Goal: Navigation & Orientation: Find specific page/section

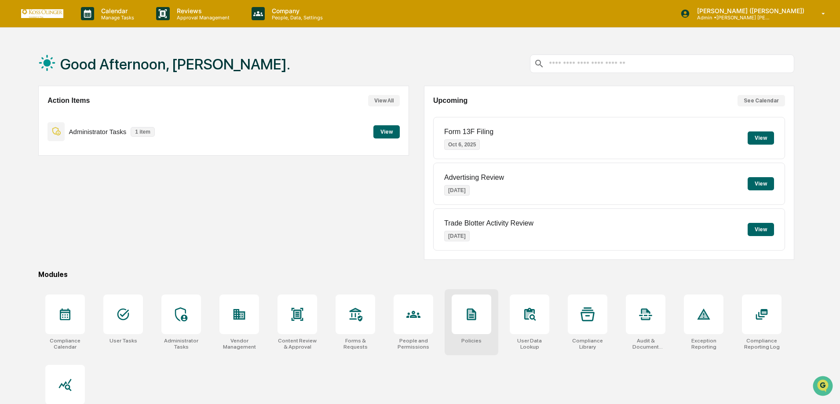
click at [468, 315] on icon at bounding box center [471, 315] width 9 height 12
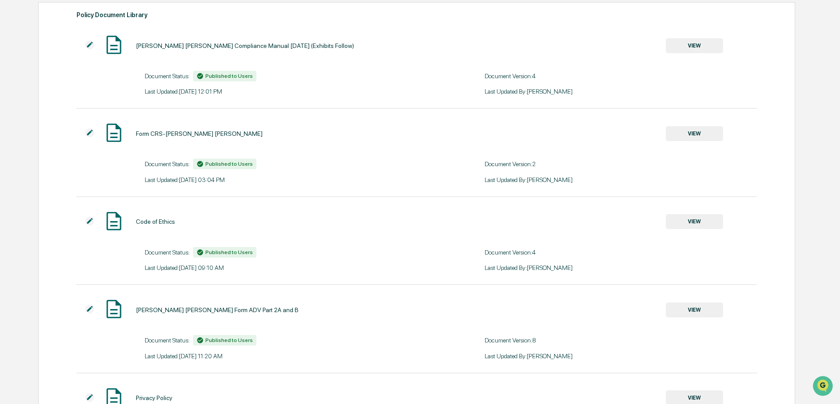
scroll to position [132, 0]
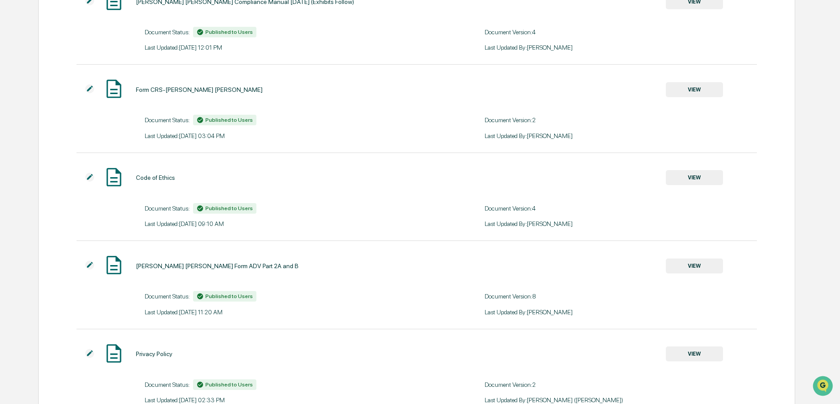
click at [694, 261] on button "VIEW" at bounding box center [694, 266] width 57 height 15
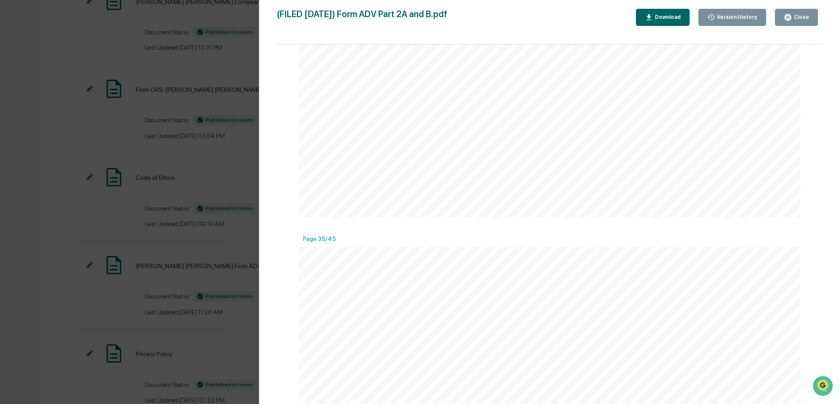
scroll to position [22678, 0]
drag, startPoint x: 499, startPoint y: 198, endPoint x: 585, endPoint y: 200, distance: 86.2
click at [572, 199] on span "As Partners of Koss Olinger, William J. Rossi, III and Brian Watson are general…" at bounding box center [594, 200] width 502 height 8
